Goal: Check status: Check status

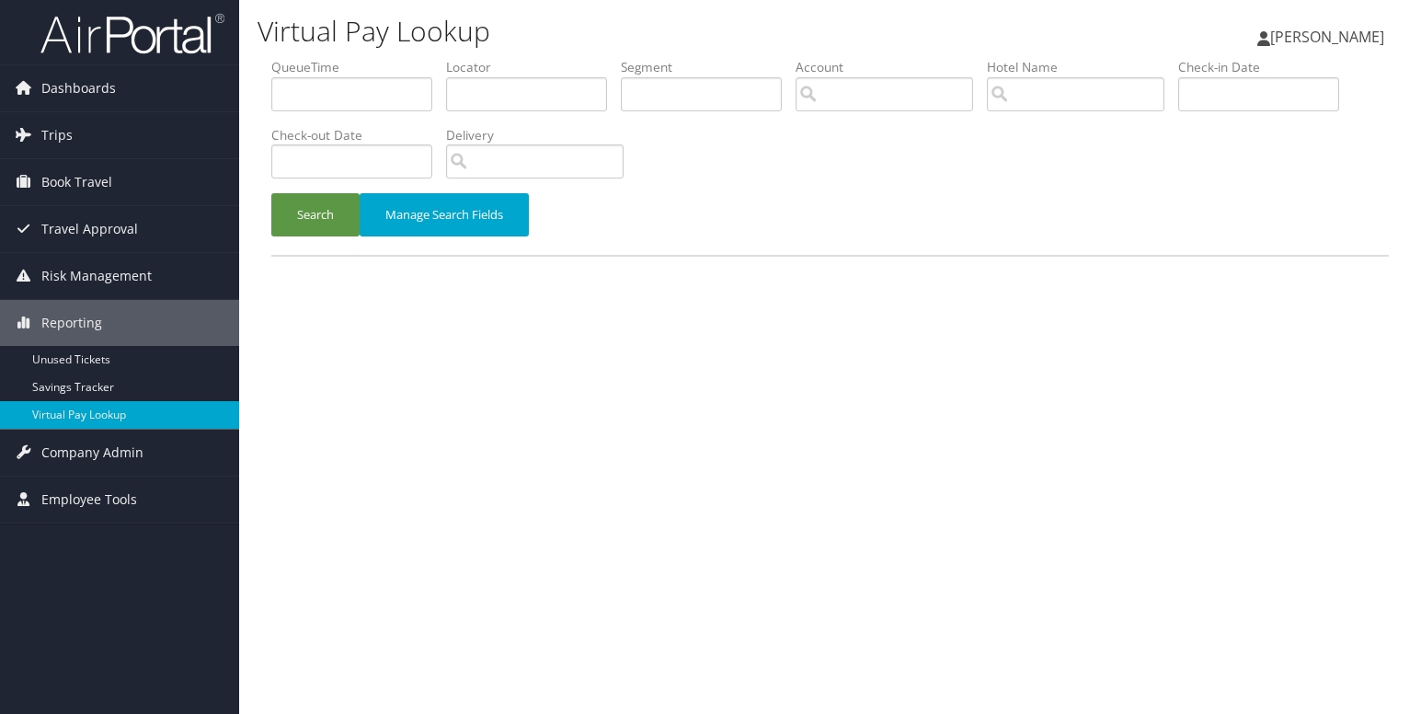
click at [488, 74] on label "Locator" at bounding box center [533, 67] width 175 height 18
click at [475, 97] on input "text" at bounding box center [526, 94] width 161 height 34
paste input "603.42"
type input "603.42"
click at [271, 193] on button "Search" at bounding box center [315, 214] width 88 height 43
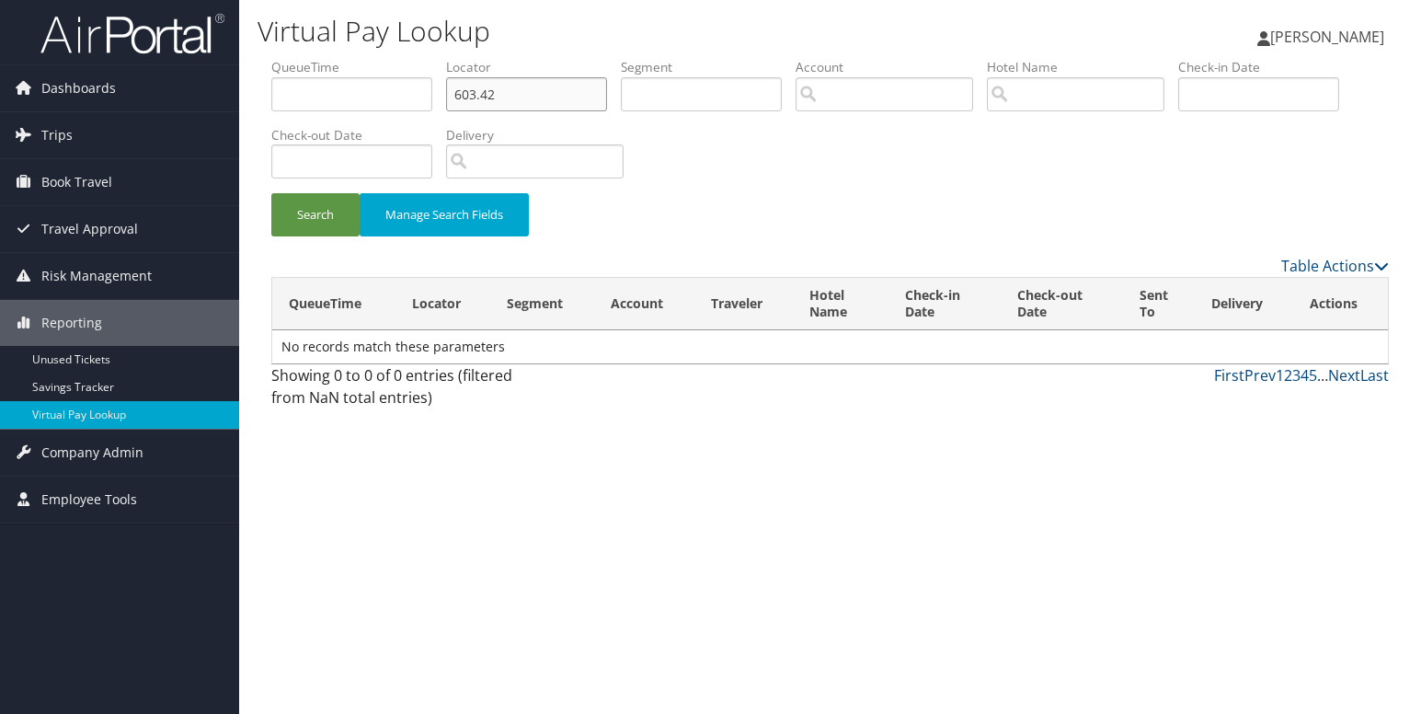
drag, startPoint x: 517, startPoint y: 98, endPoint x: 400, endPoint y: 98, distance: 116.8
click at [400, 58] on ul "QueueTime Locator 603.42 Segment Account Traveler Hotel Name Check-in Date Chec…" at bounding box center [829, 58] width 1117 height 0
click at [484, 94] on input "text" at bounding box center [526, 94] width 161 height 34
paste input "CNEMWB"
type input "CNEMWB"
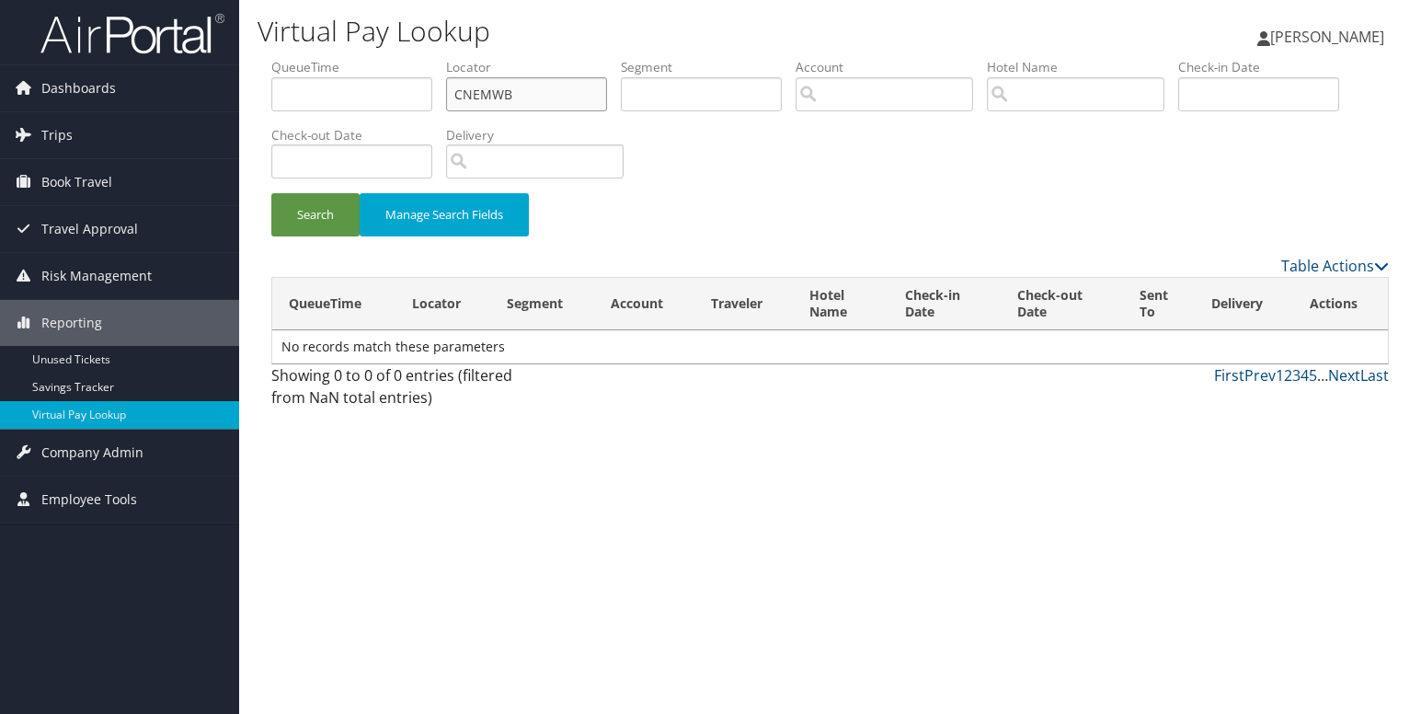
click at [271, 193] on button "Search" at bounding box center [315, 214] width 88 height 43
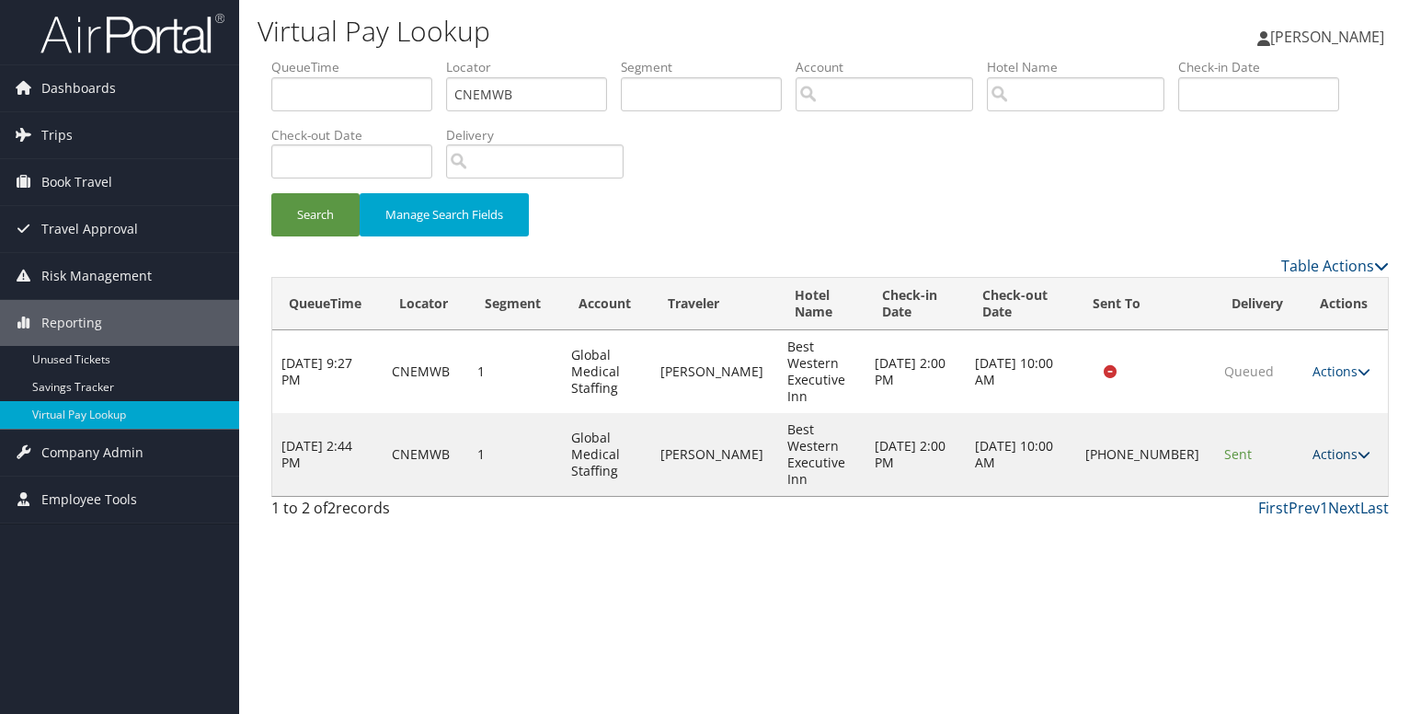
click at [1357, 458] on icon at bounding box center [1363, 454] width 13 height 13
click at [1269, 504] on link "Logs" at bounding box center [1278, 512] width 157 height 31
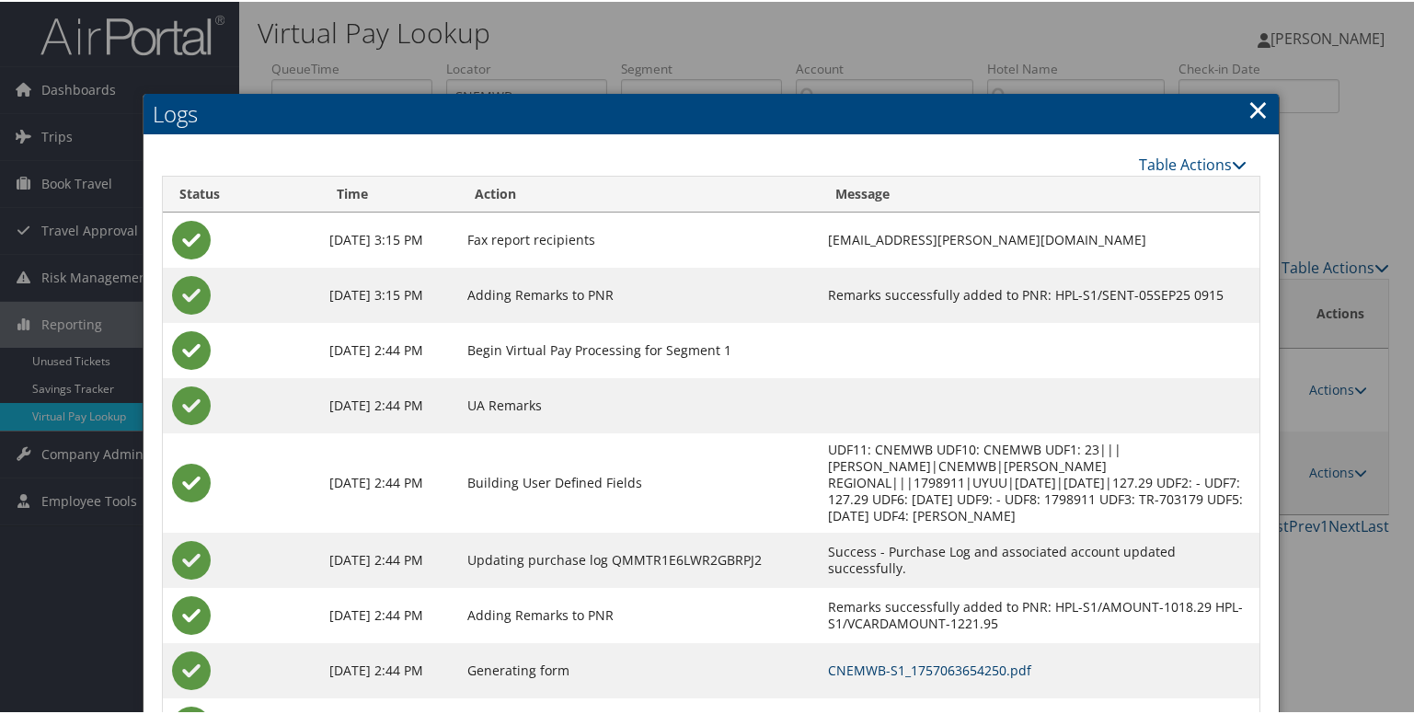
click at [882, 659] on link "CNEMWB-S1_1757063654250.pdf" at bounding box center [929, 667] width 203 height 17
